Goal: Communication & Community: Participate in discussion

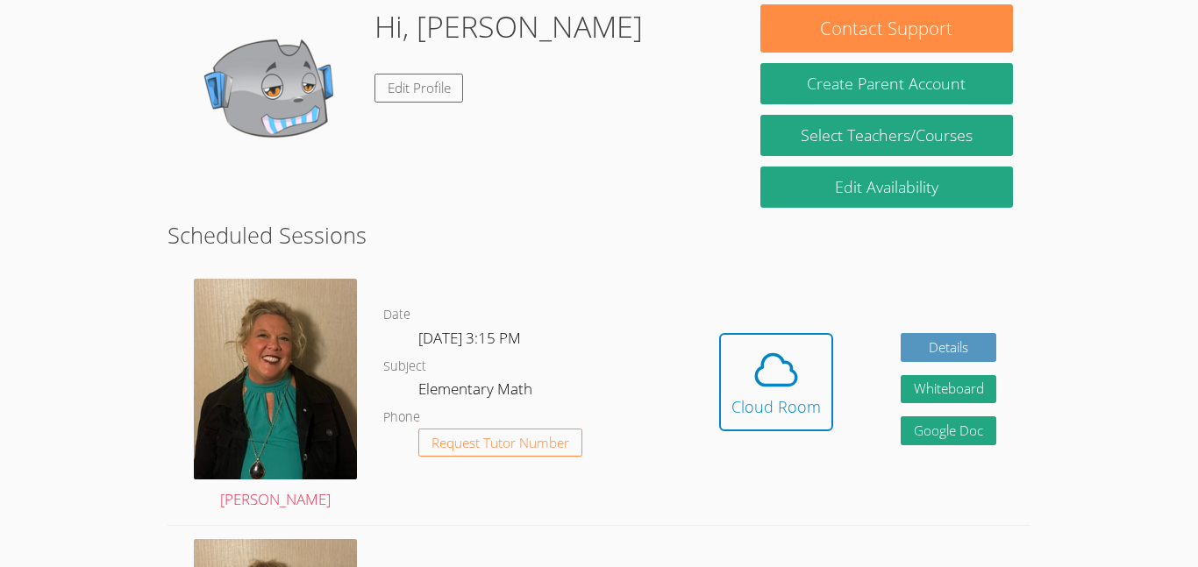
scroll to position [281, 0]
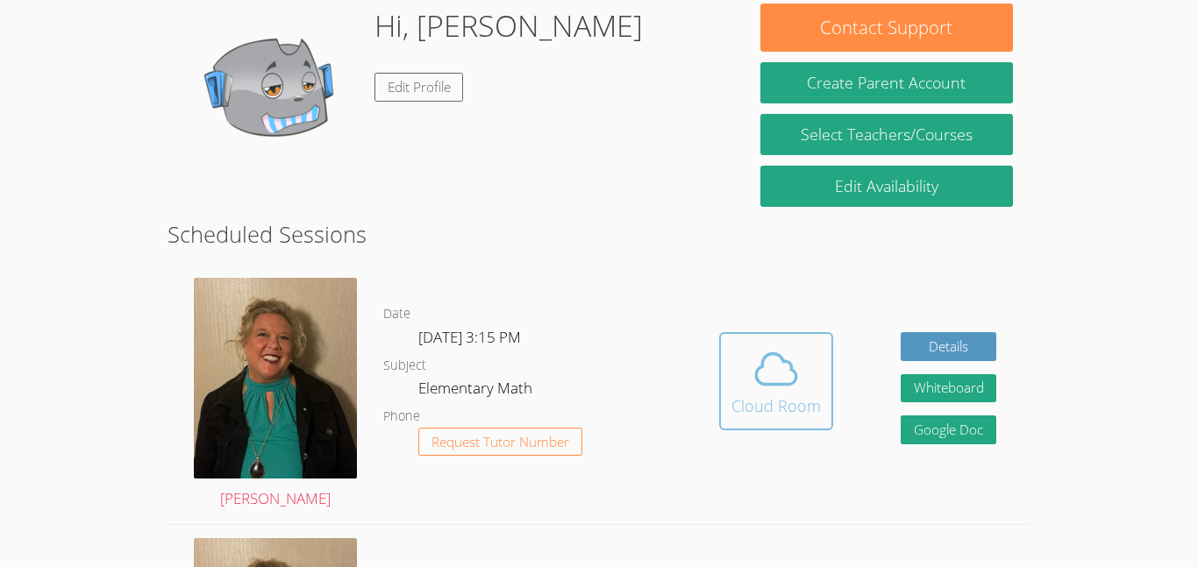
click at [752, 363] on icon at bounding box center [776, 369] width 49 height 49
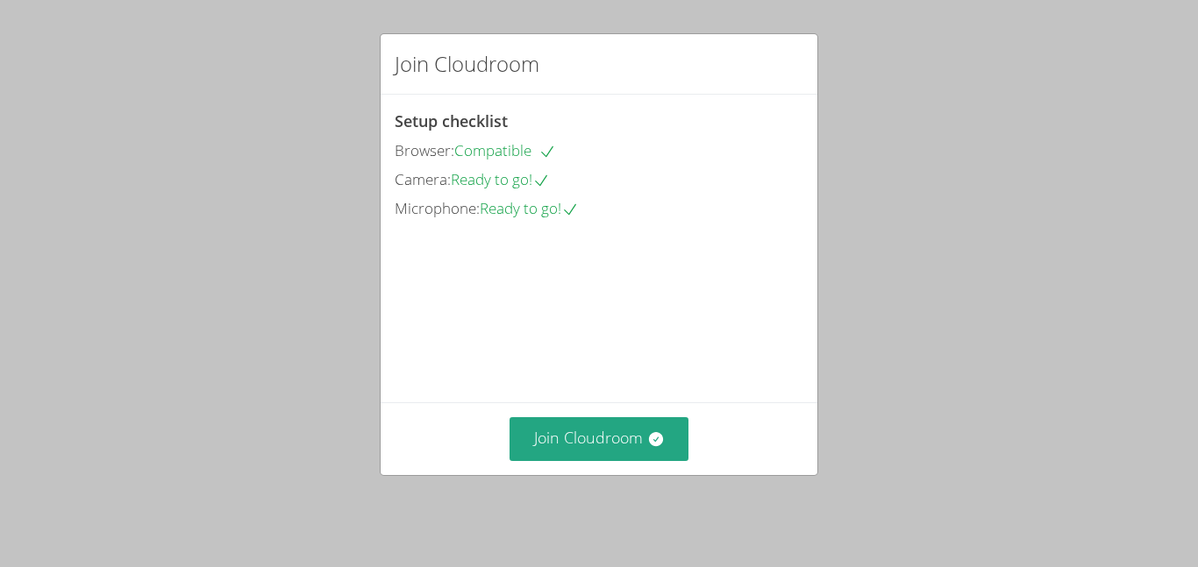
click at [606, 474] on div "Join Cloudroom" at bounding box center [599, 439] width 437 height 72
click at [609, 460] on button "Join Cloudroom" at bounding box center [600, 438] width 180 height 43
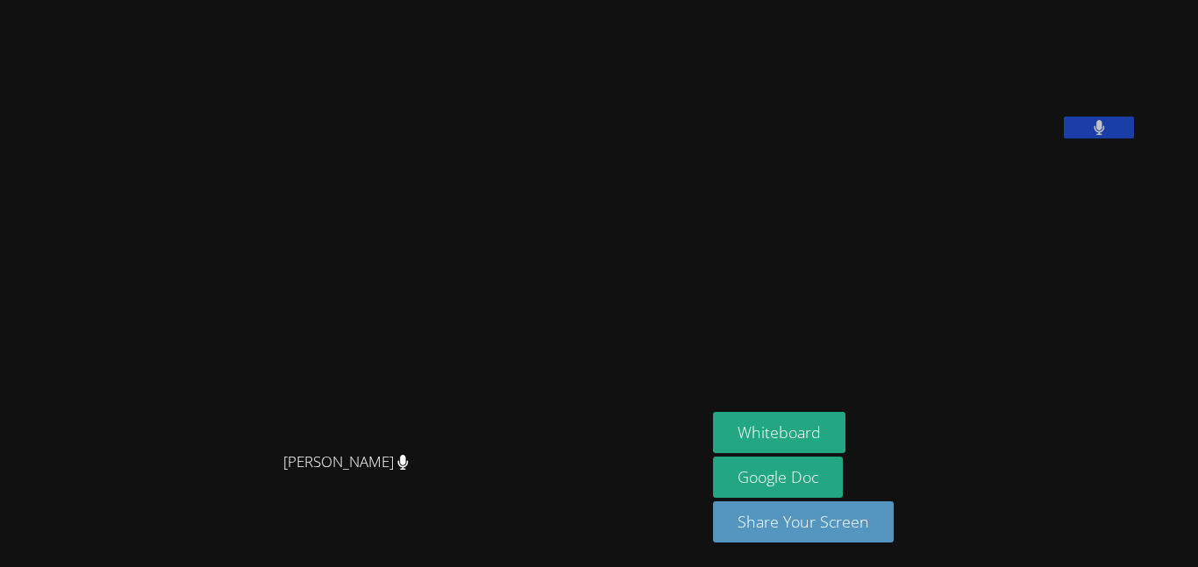
click at [917, 139] on video at bounding box center [844, 73] width 263 height 132
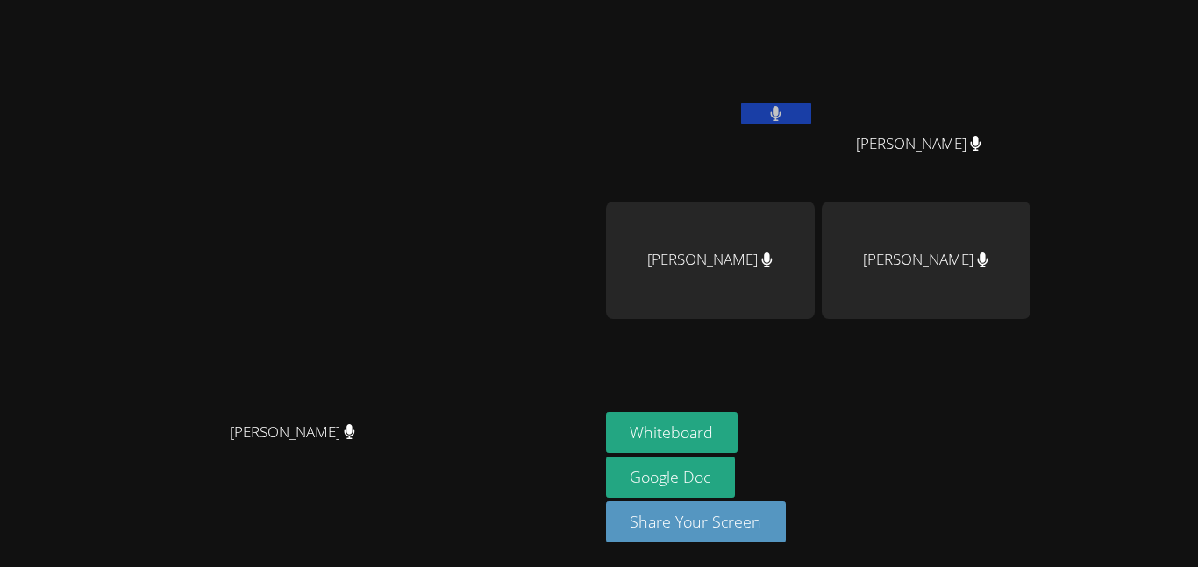
click at [815, 97] on video at bounding box center [710, 66] width 209 height 118
click at [781, 113] on icon at bounding box center [776, 113] width 11 height 15
click at [785, 107] on icon at bounding box center [776, 113] width 18 height 15
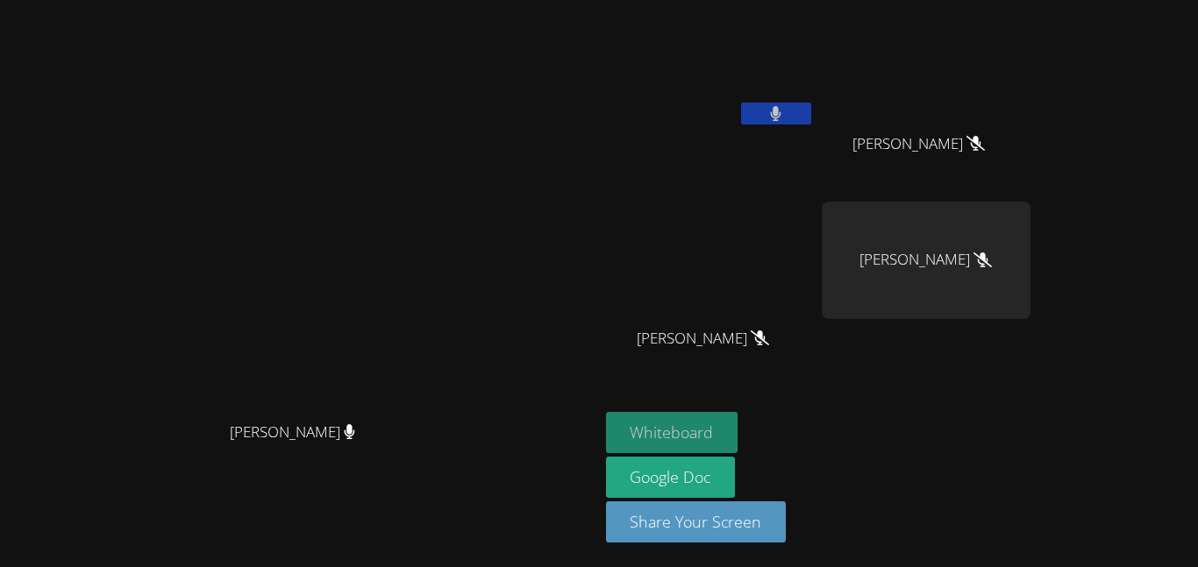
click at [738, 422] on button "Whiteboard" at bounding box center [672, 432] width 132 height 41
click at [738, 415] on button "Whiteboard" at bounding box center [672, 432] width 132 height 41
click at [815, 57] on video at bounding box center [710, 66] width 209 height 118
click at [815, 88] on video at bounding box center [710, 66] width 209 height 118
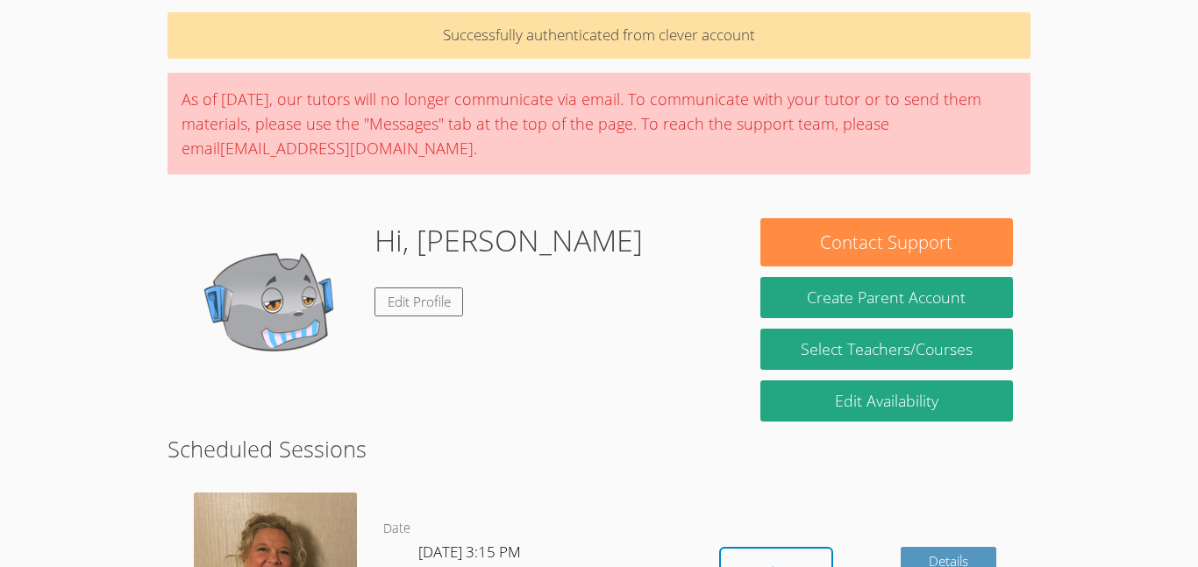
scroll to position [70, 0]
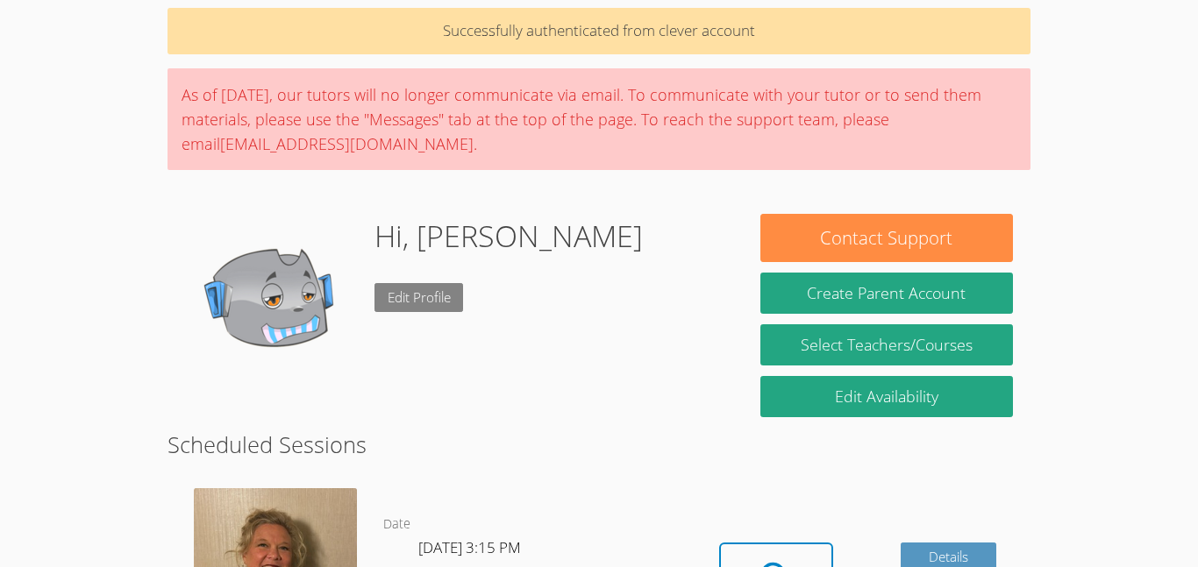
click at [451, 289] on link "Edit Profile" at bounding box center [419, 297] width 89 height 29
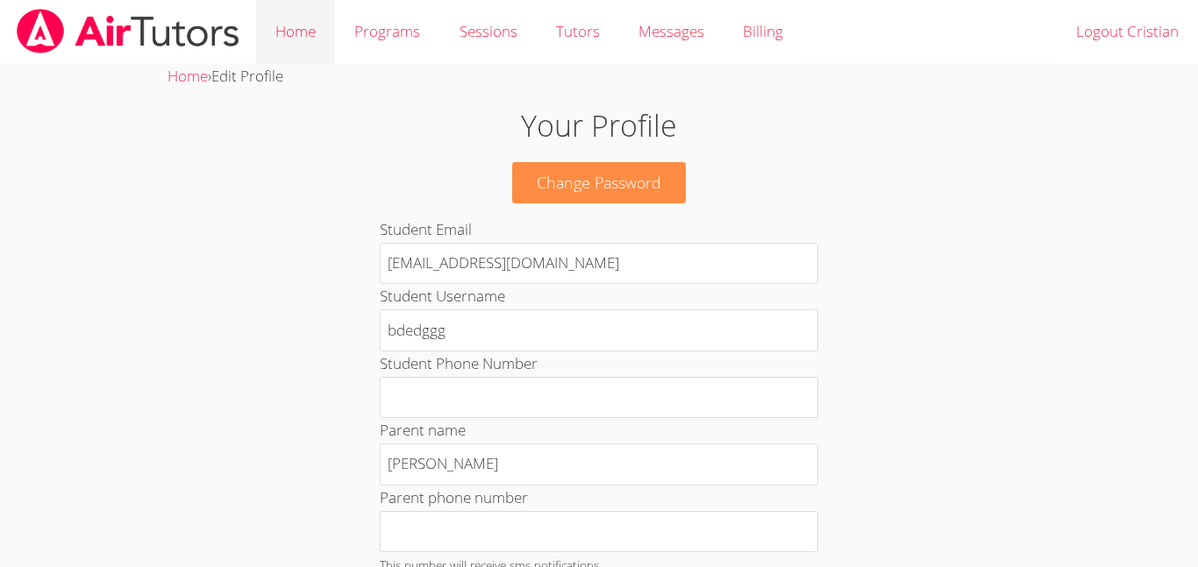
click at [328, 27] on link "Home" at bounding box center [295, 32] width 79 height 64
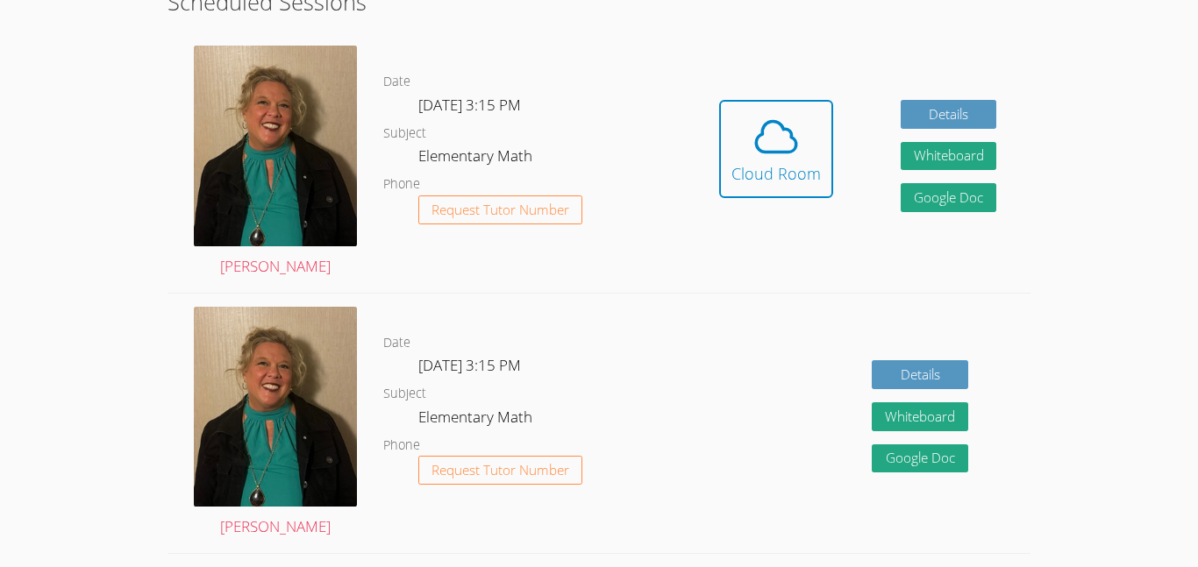
scroll to position [456, 0]
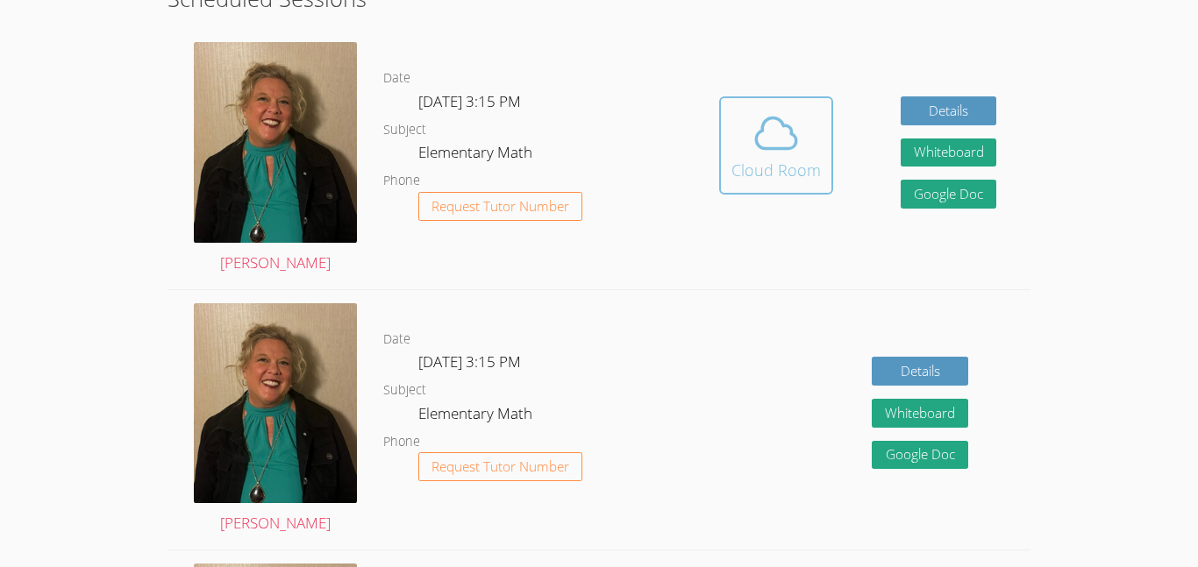
click at [784, 181] on div "Cloud Room" at bounding box center [775, 170] width 89 height 25
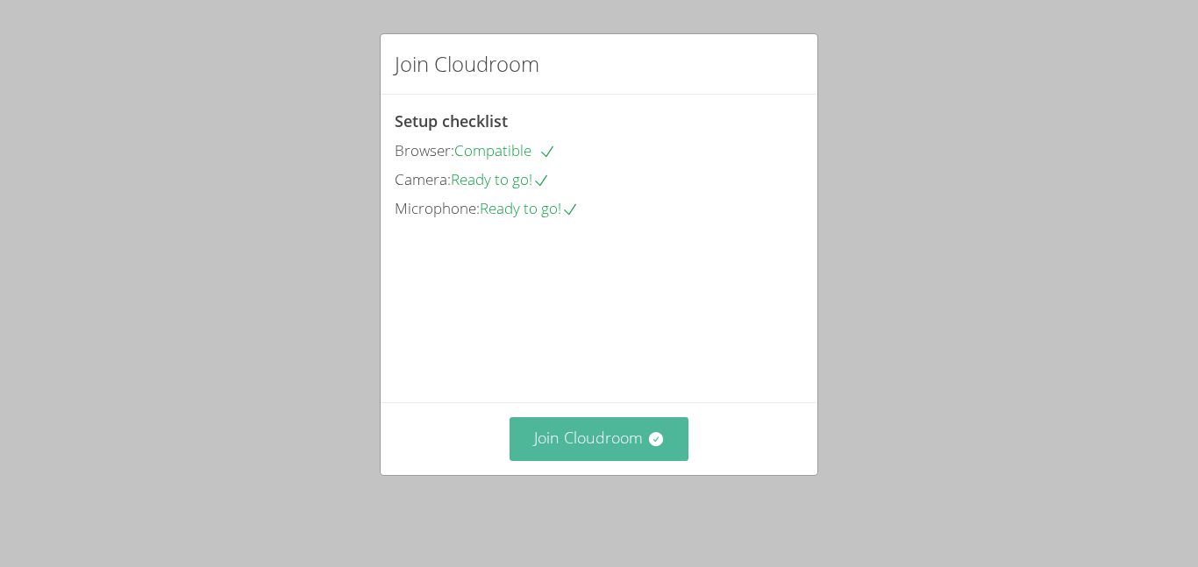
click at [610, 438] on button "Join Cloudroom" at bounding box center [600, 438] width 180 height 43
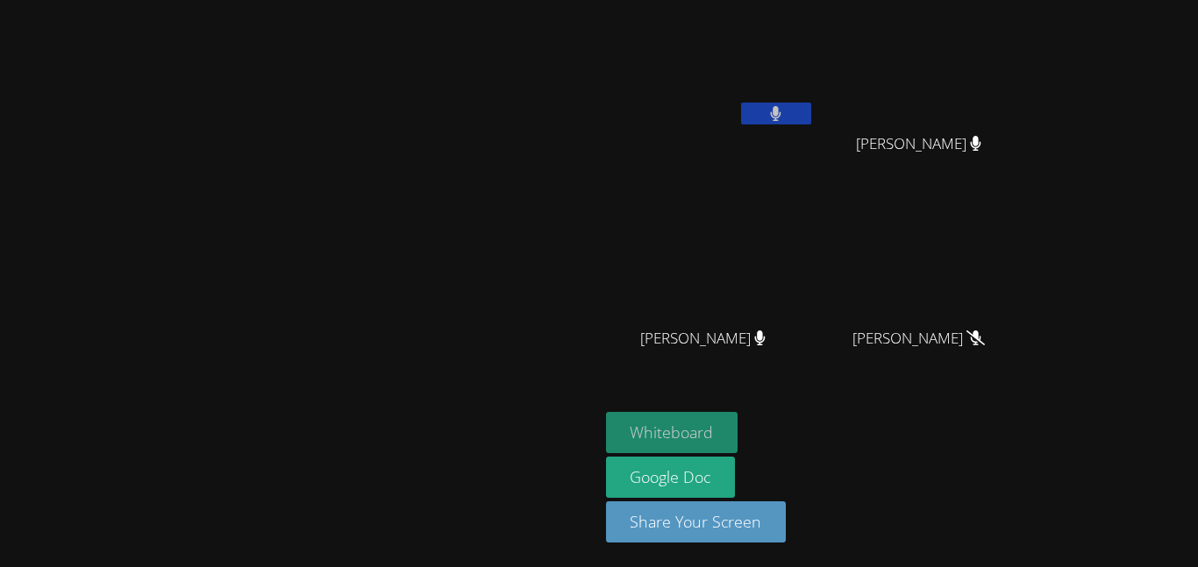
click at [738, 435] on button "Whiteboard" at bounding box center [672, 432] width 132 height 41
